Goal: Navigation & Orientation: Find specific page/section

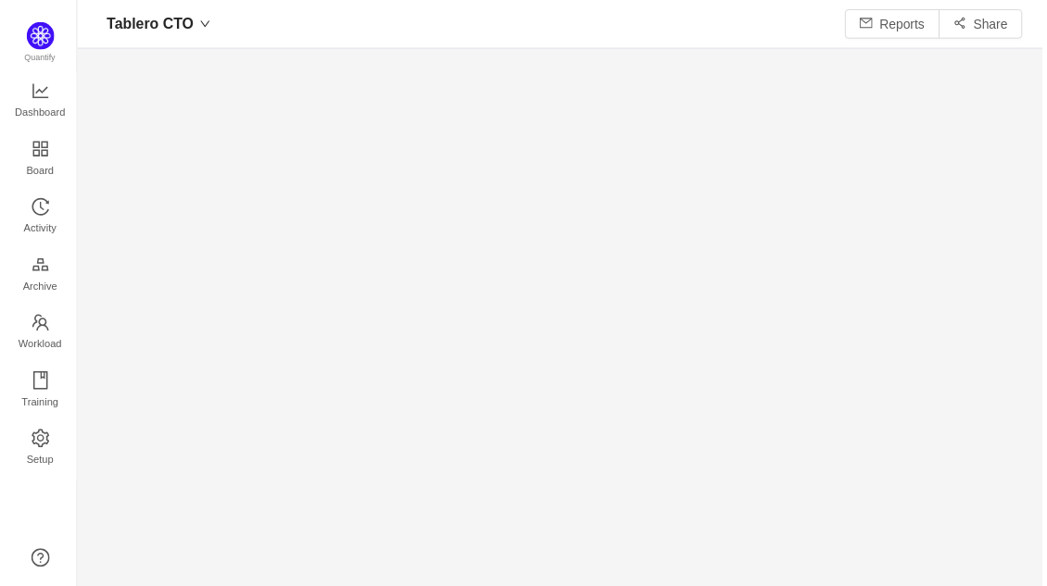
scroll to position [558, 931]
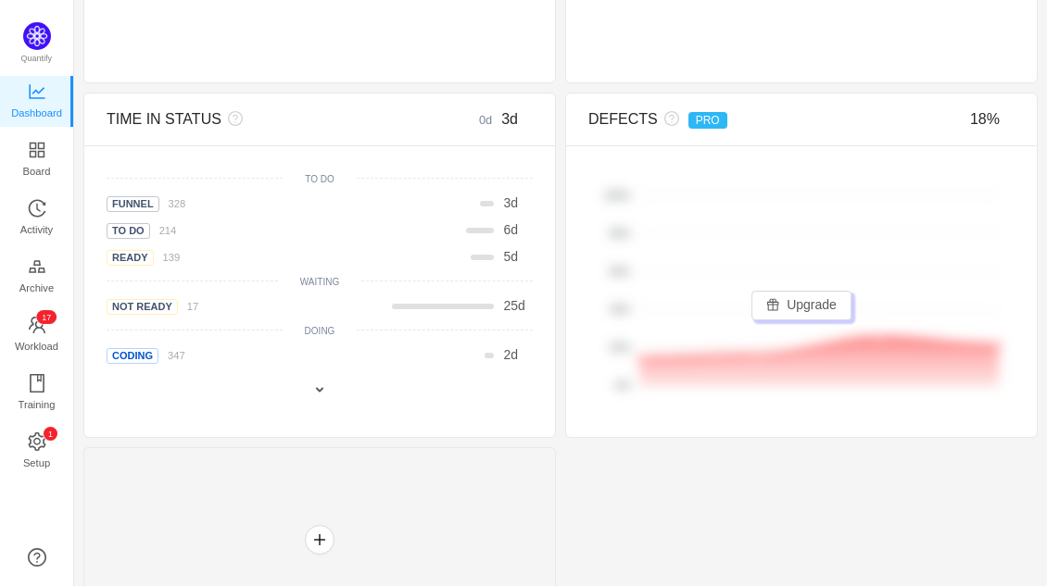
scroll to position [957, 0]
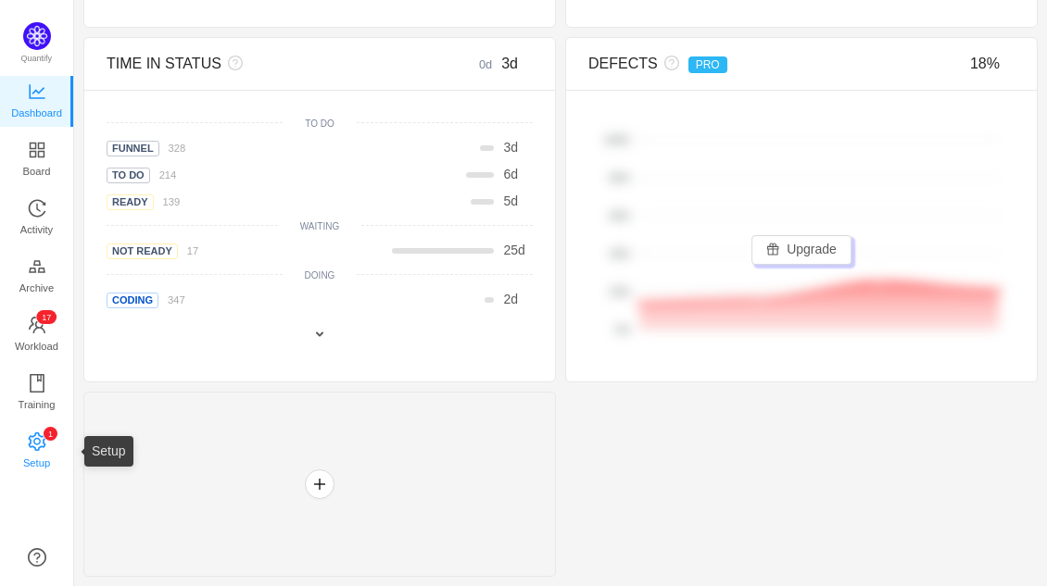
click at [44, 440] on icon "icon: setting" at bounding box center [37, 442] width 19 height 19
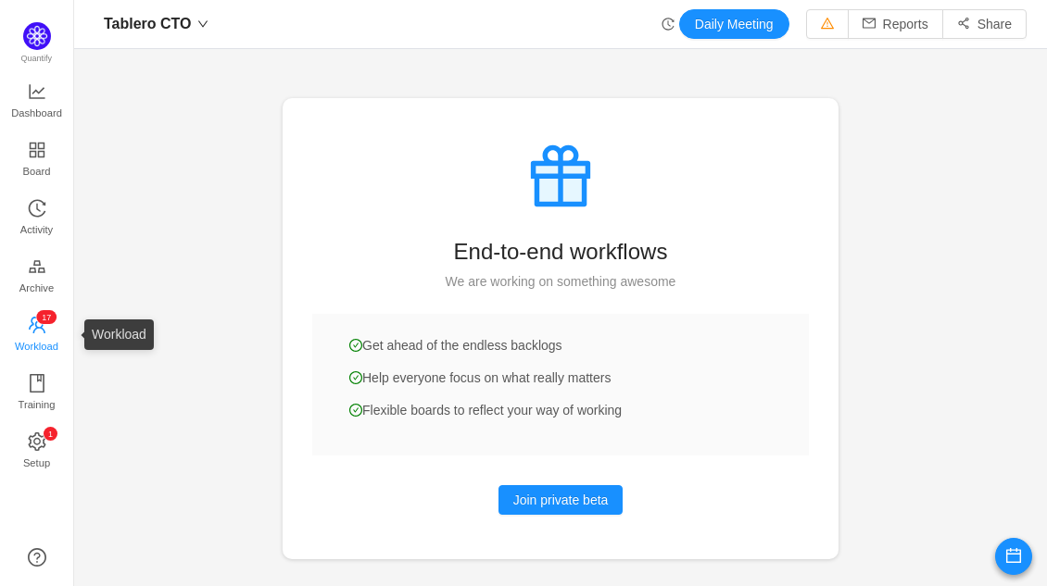
click at [32, 321] on icon "icon: team" at bounding box center [37, 325] width 19 height 19
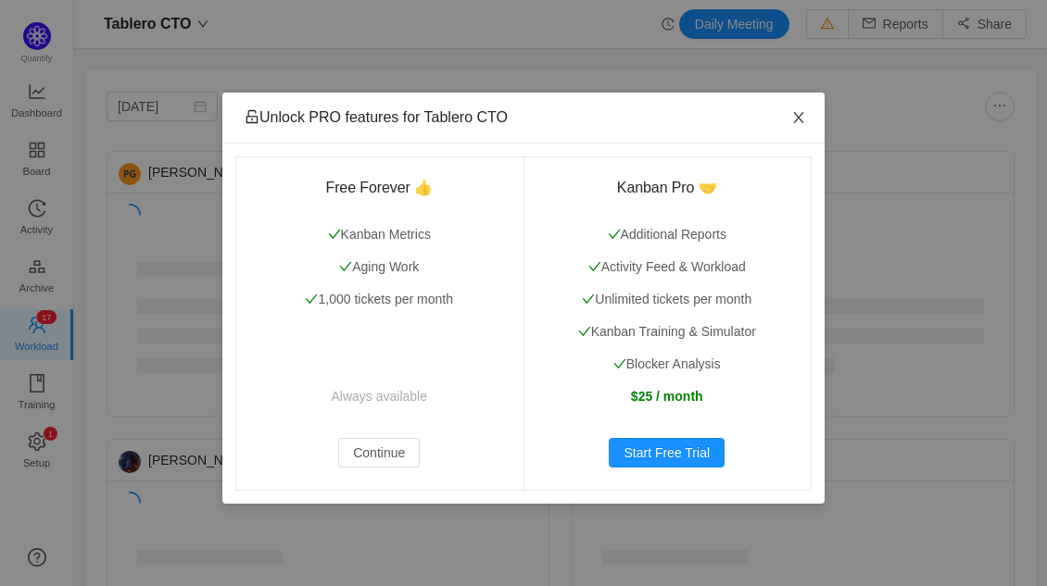
click at [803, 119] on icon "icon: close" at bounding box center [798, 117] width 15 height 15
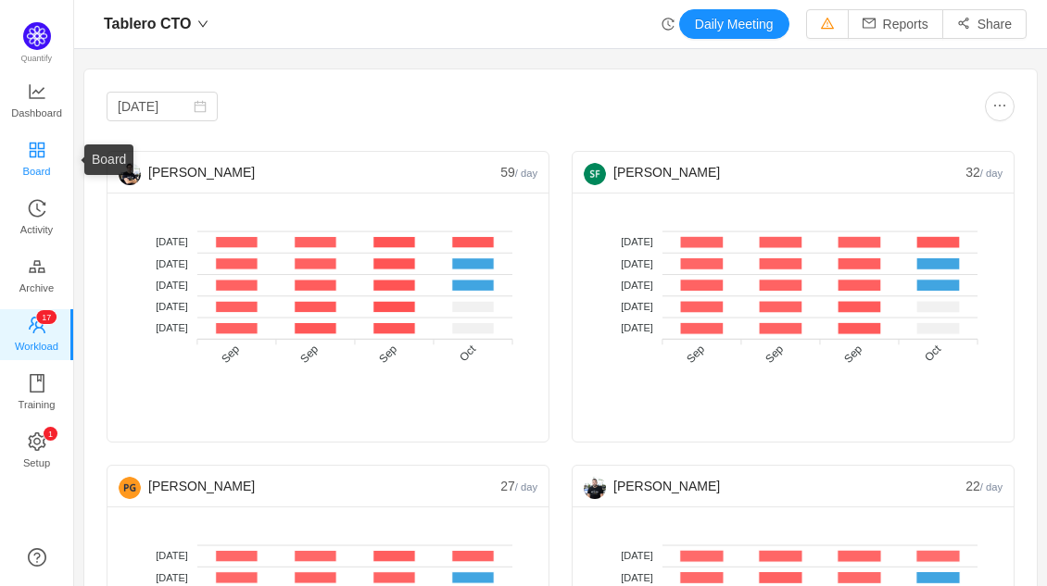
click at [37, 155] on span "Board" at bounding box center [37, 171] width 28 height 37
